Goal: Transaction & Acquisition: Book appointment/travel/reservation

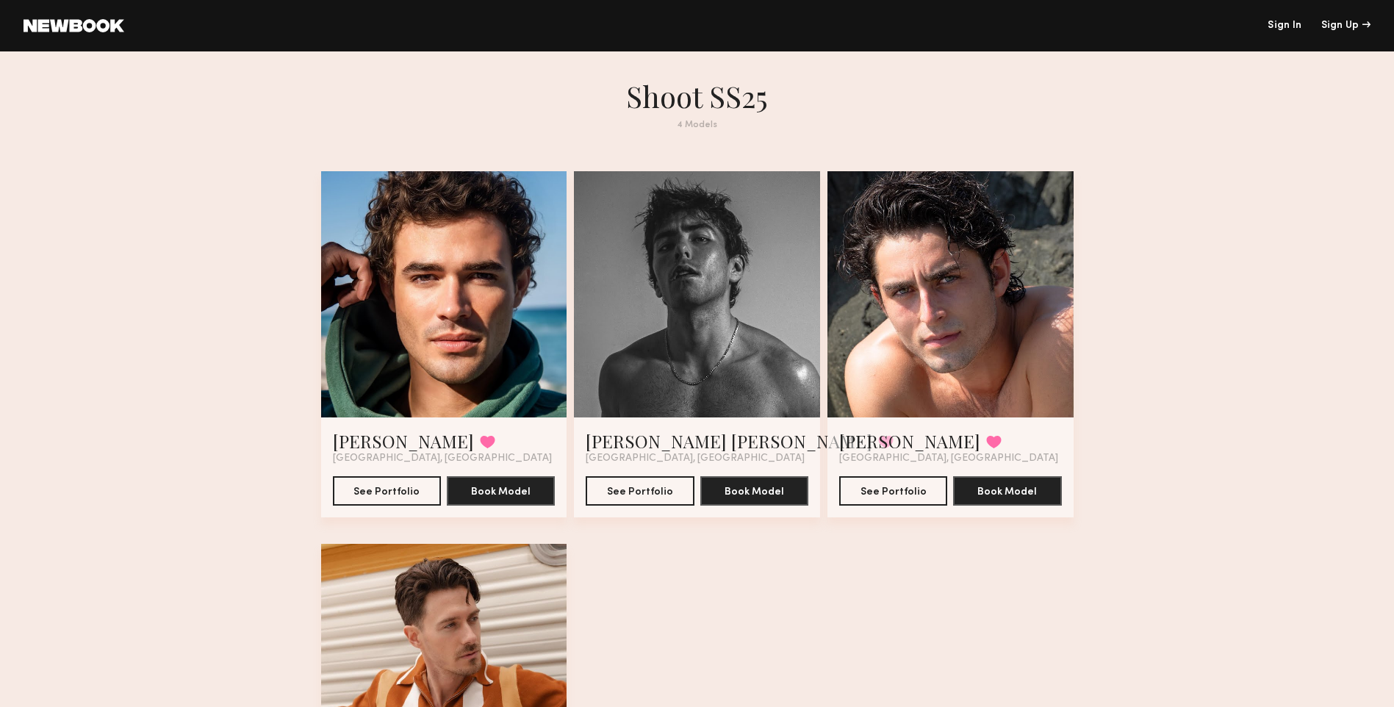
click at [951, 356] on div at bounding box center [951, 294] width 246 height 246
click at [891, 493] on button "See Portfolio" at bounding box center [893, 489] width 108 height 29
click at [394, 494] on button "See Portfolio" at bounding box center [387, 489] width 108 height 29
click at [991, 326] on div at bounding box center [951, 294] width 246 height 246
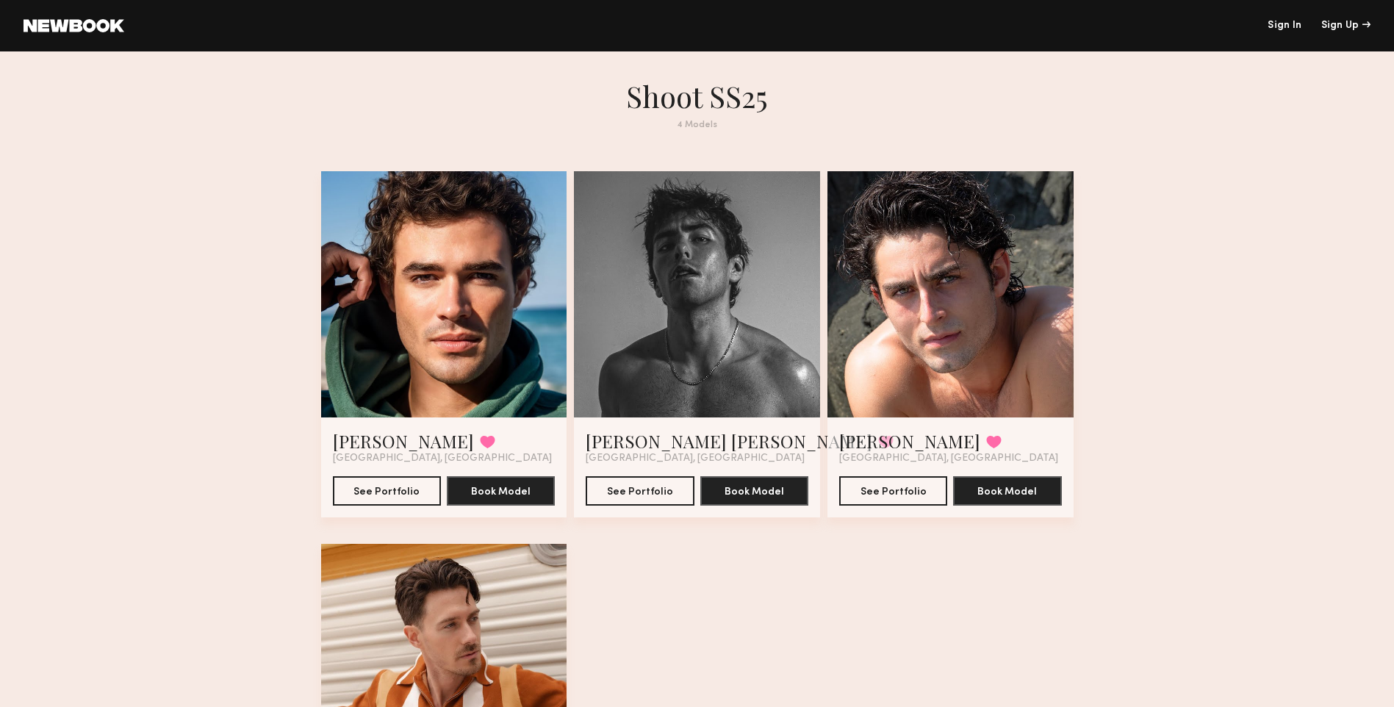
click at [969, 351] on div at bounding box center [951, 294] width 246 height 246
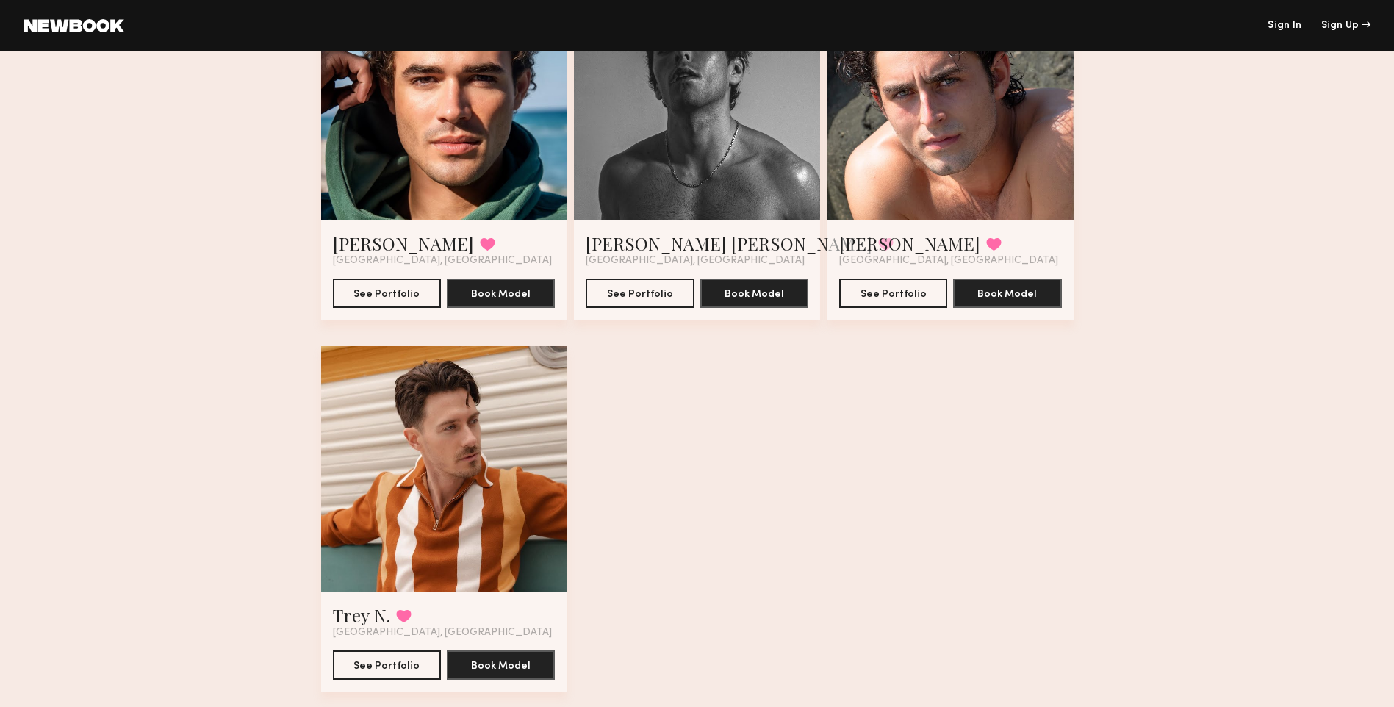
scroll to position [220, 0]
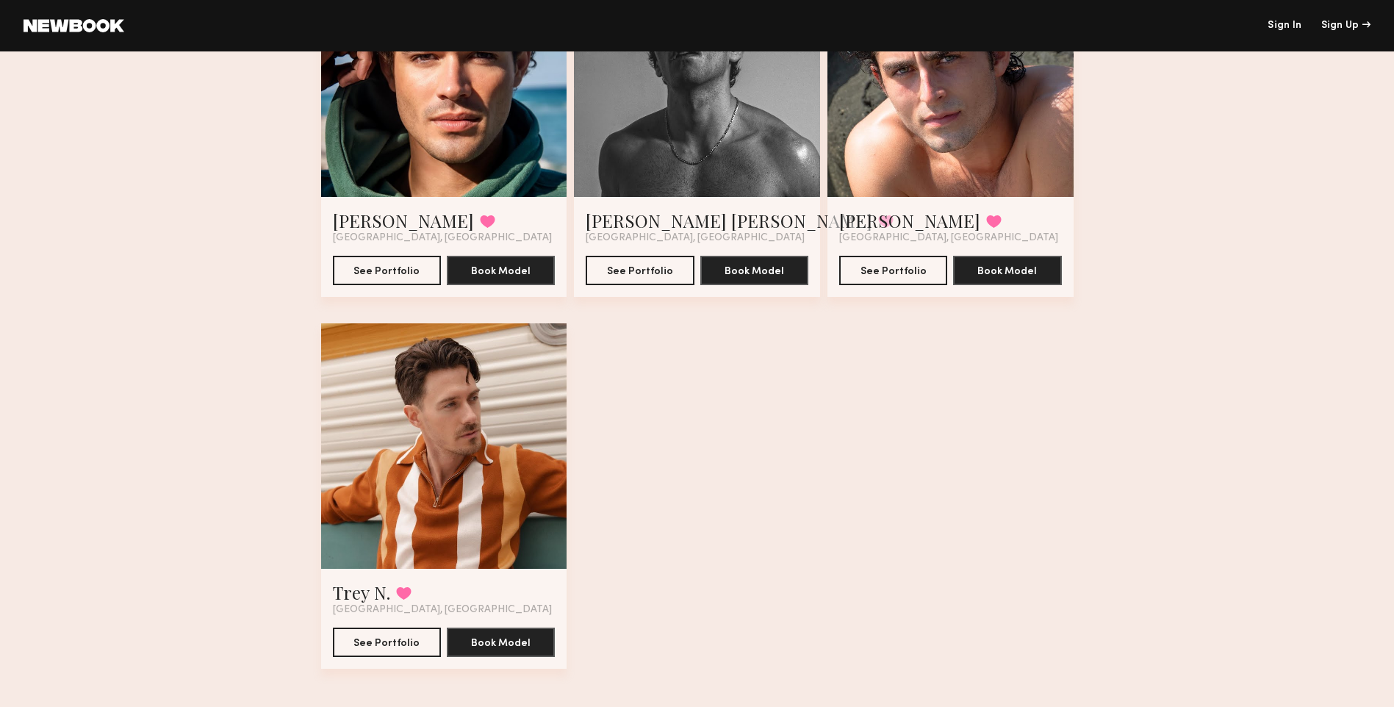
click at [445, 450] on div at bounding box center [444, 446] width 246 height 246
click at [428, 478] on div at bounding box center [444, 446] width 246 height 246
click at [370, 647] on button "See Portfolio" at bounding box center [387, 641] width 108 height 29
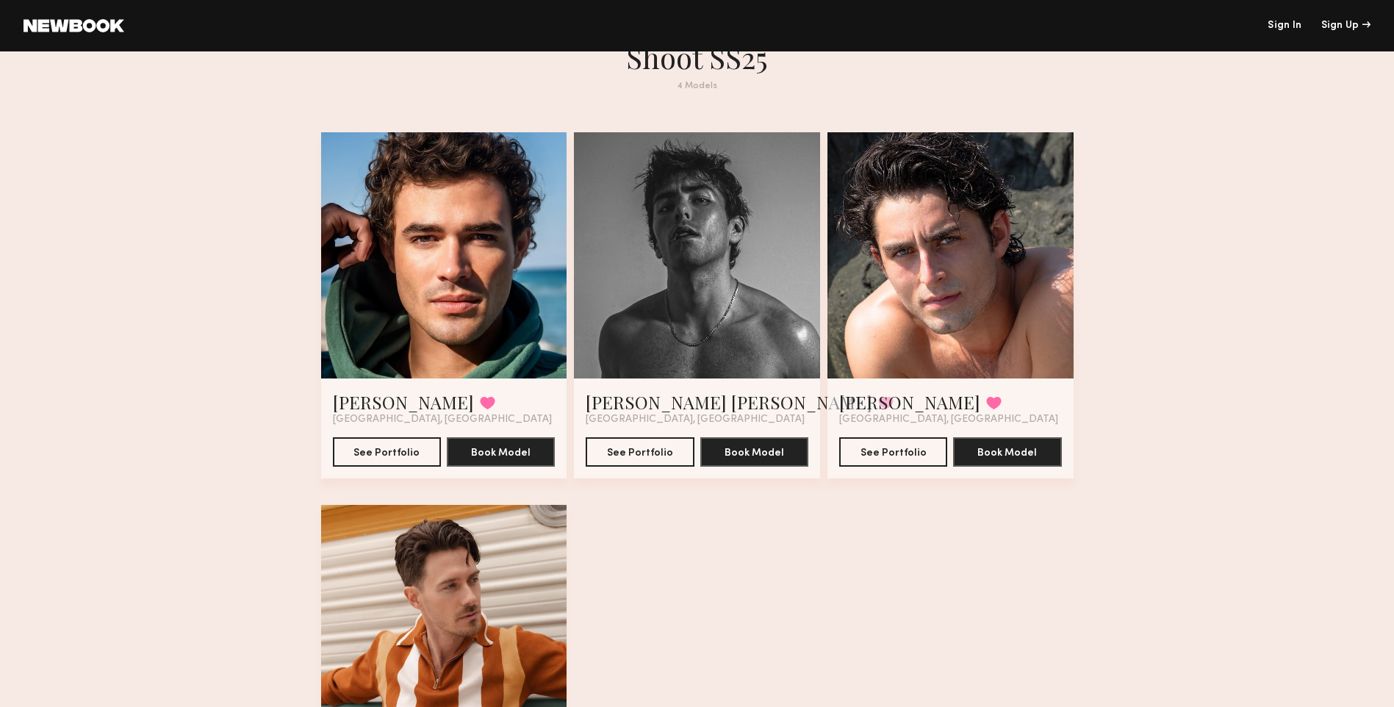
scroll to position [0, 0]
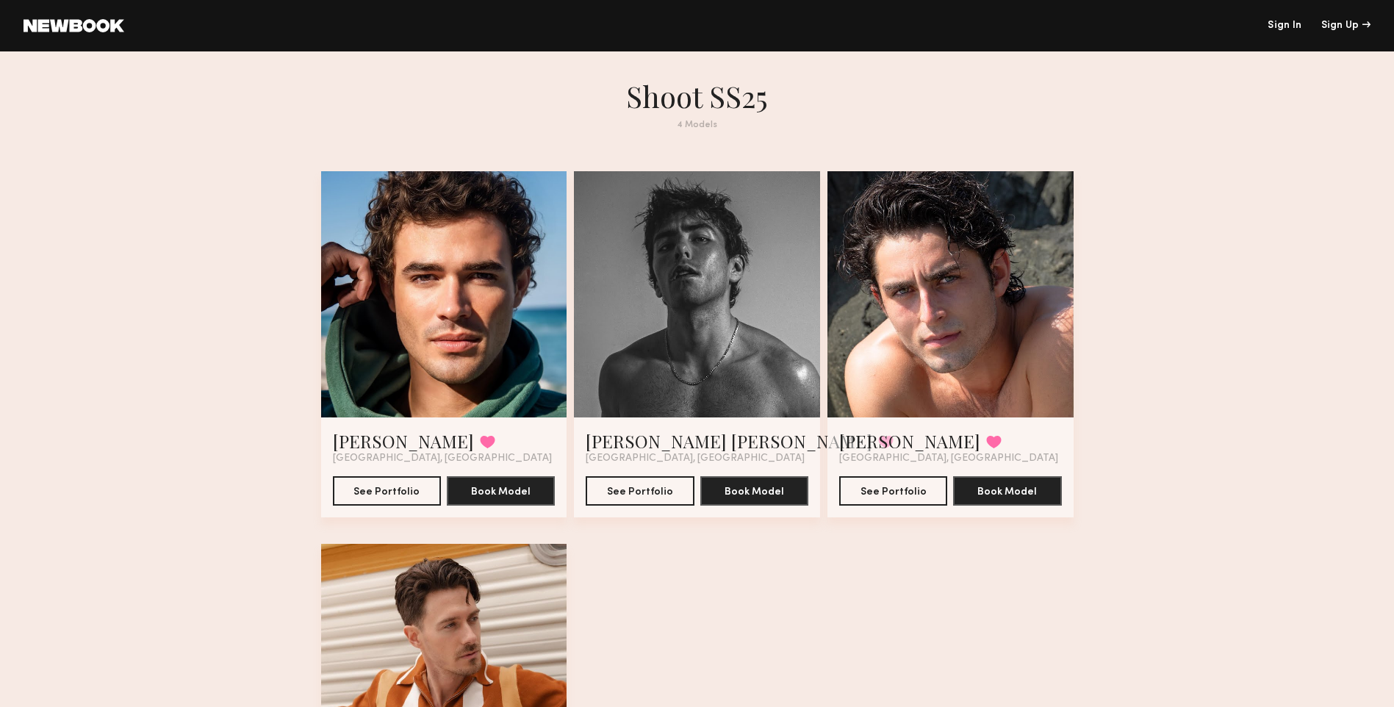
click at [715, 315] on div at bounding box center [697, 294] width 246 height 246
click at [700, 312] on div at bounding box center [697, 294] width 246 height 246
click at [681, 381] on div at bounding box center [697, 294] width 246 height 246
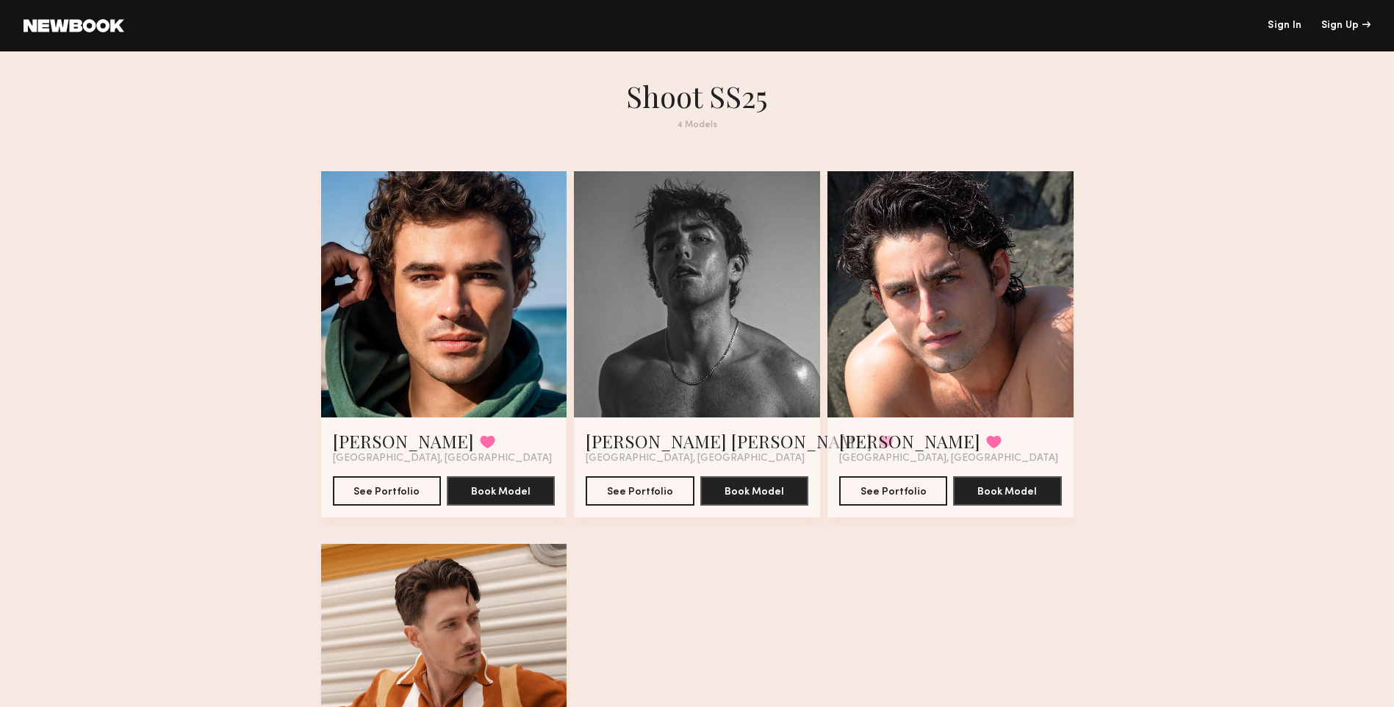
click at [681, 381] on div at bounding box center [697, 294] width 246 height 246
drag, startPoint x: 681, startPoint y: 381, endPoint x: 657, endPoint y: 467, distance: 89.3
click at [681, 402] on div at bounding box center [697, 294] width 246 height 246
click at [638, 492] on button "See Portfolio" at bounding box center [640, 489] width 108 height 29
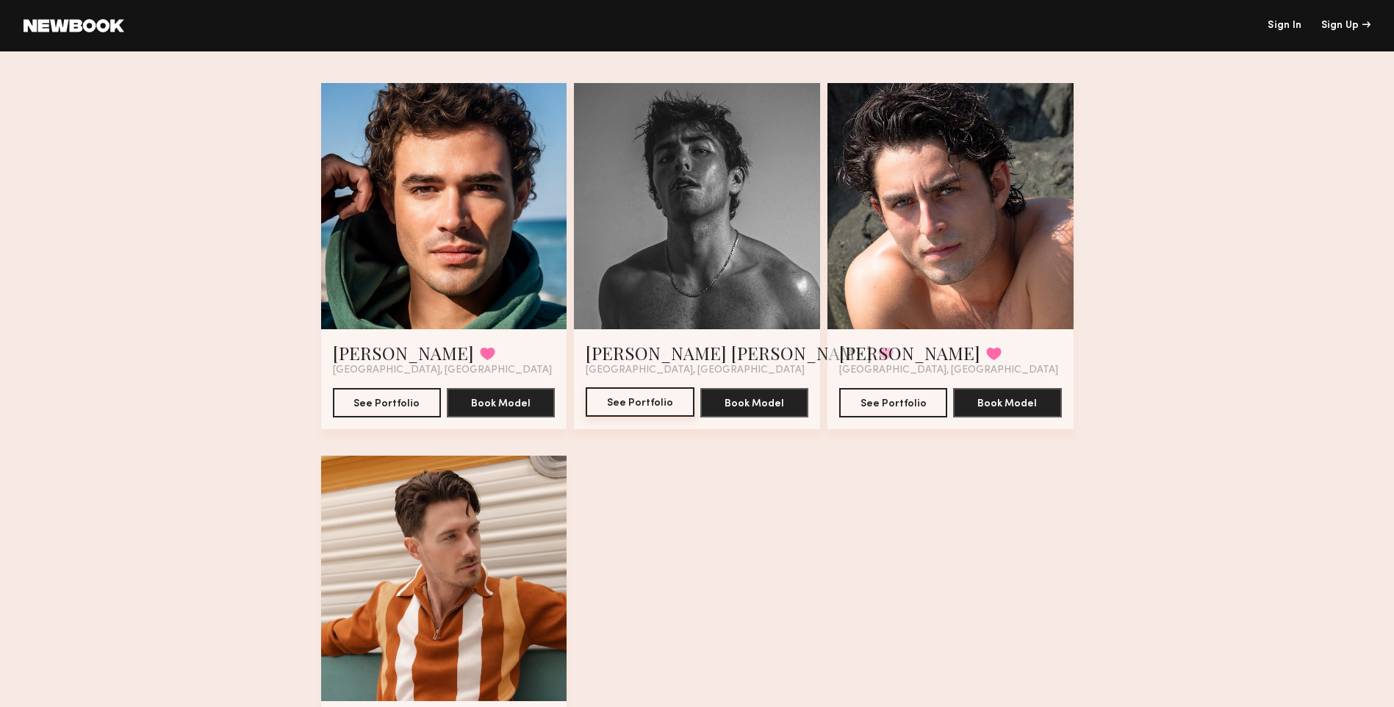
scroll to position [13, 0]
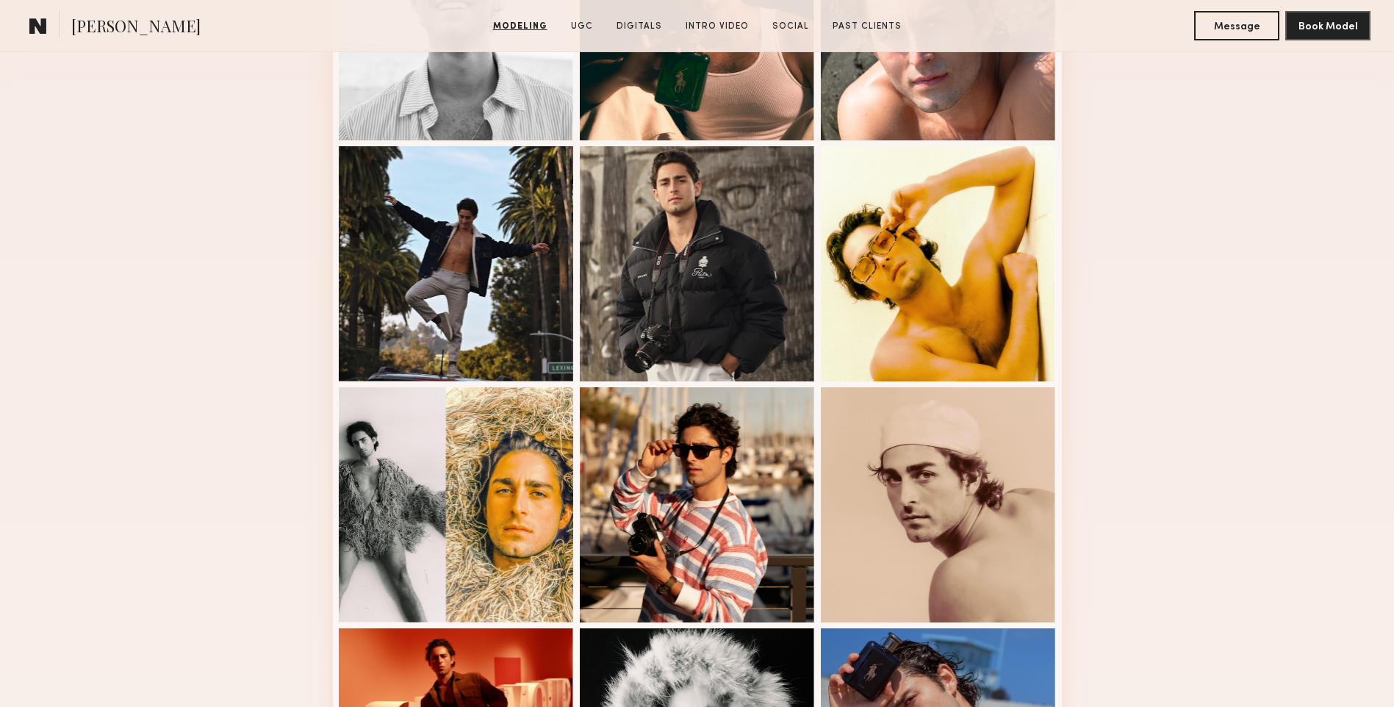
scroll to position [514, 0]
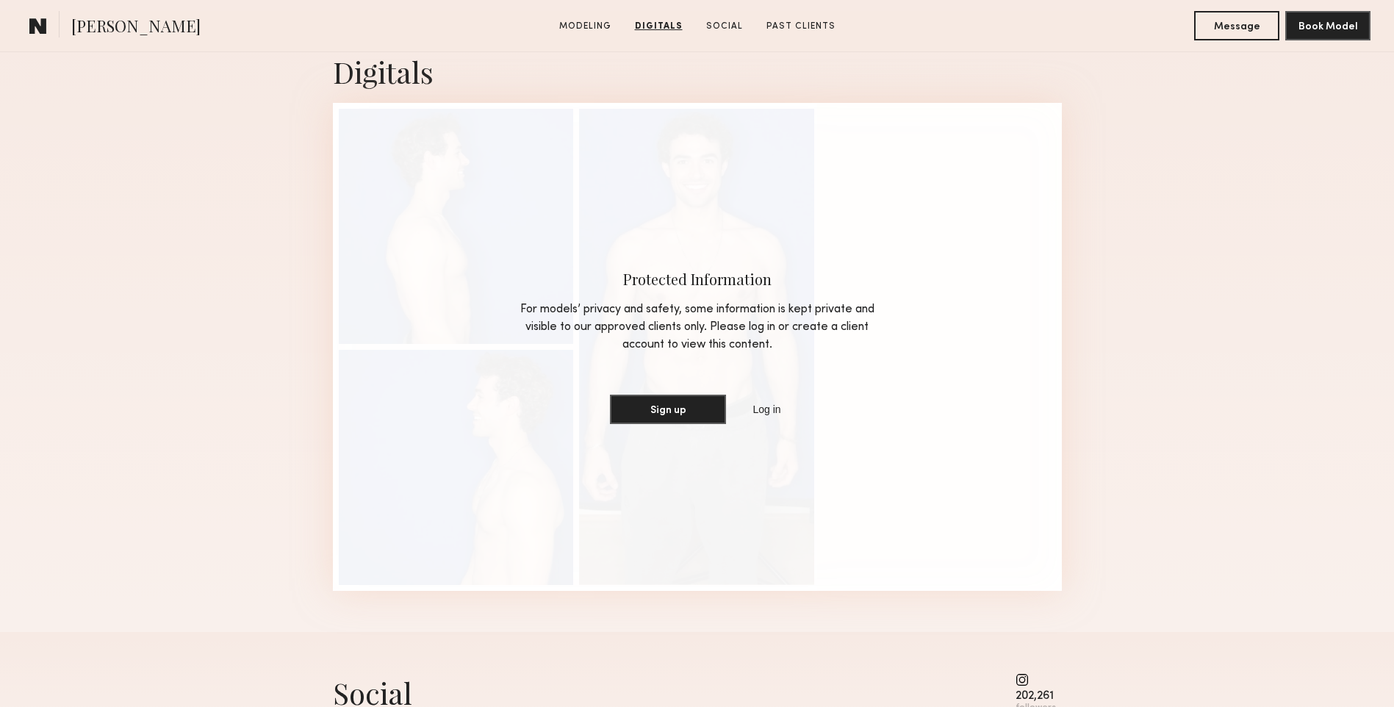
scroll to position [1176, 0]
